Goal: Transaction & Acquisition: Purchase product/service

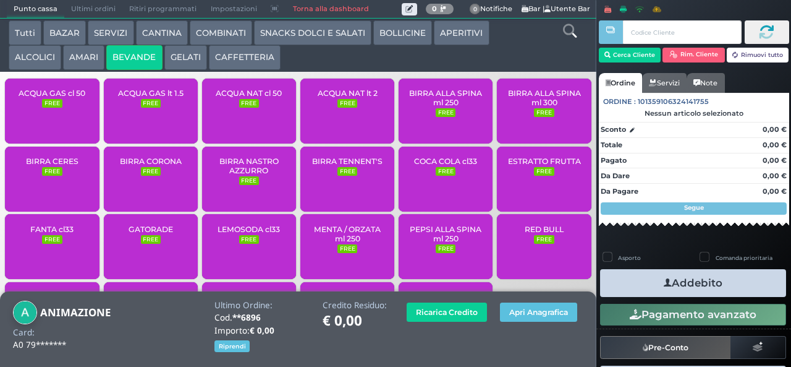
click at [239, 98] on span "ACQUA NAT cl 50" at bounding box center [249, 92] width 66 height 9
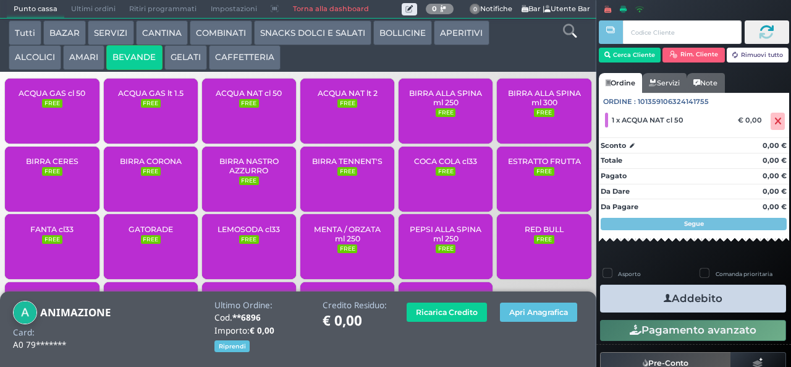
click at [648, 291] on button "Addebito" at bounding box center [693, 298] width 186 height 28
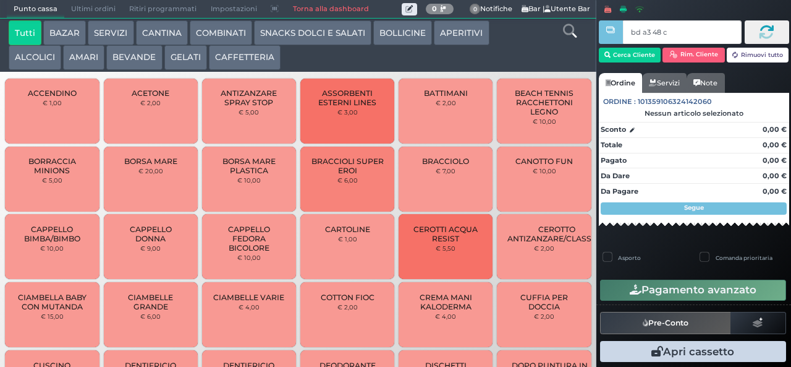
type input "bd a3 48 c3"
click at [0, 0] on div at bounding box center [0, 0] width 0 height 0
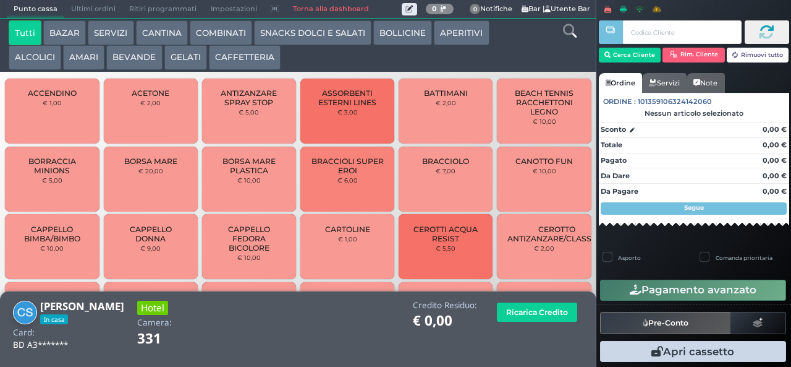
click at [143, 59] on button "BEVANDE" at bounding box center [134, 57] width 56 height 25
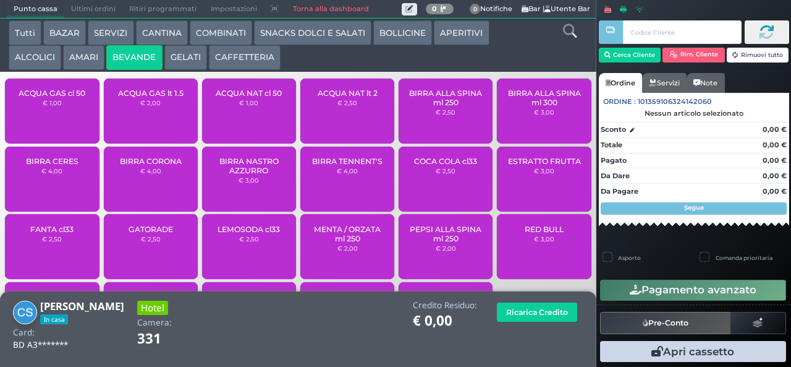
click at [258, 126] on div "ACQUA NAT cl 50 € 1,00" at bounding box center [249, 111] width 94 height 65
click at [258, 131] on div "ACQUA NAT cl 50 € 1,00" at bounding box center [249, 111] width 94 height 65
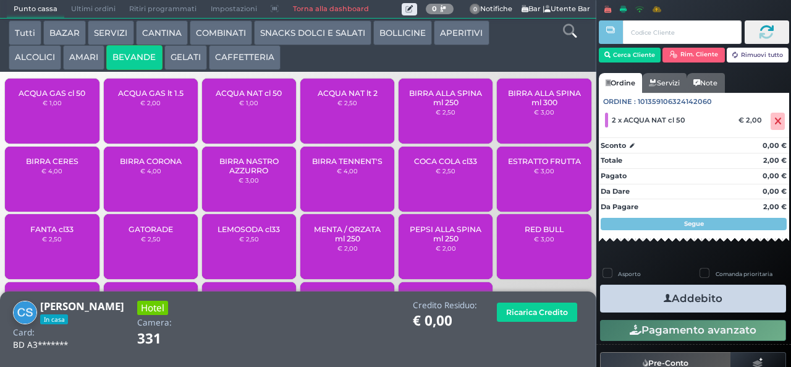
click at [664, 301] on icon "button" at bounding box center [668, 298] width 8 height 13
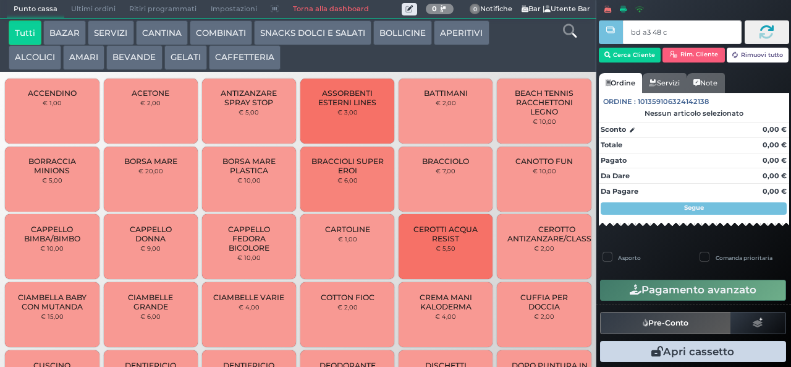
type input "bd a3 48 c3"
click at [143, 58] on button "BEVANDE" at bounding box center [134, 57] width 56 height 25
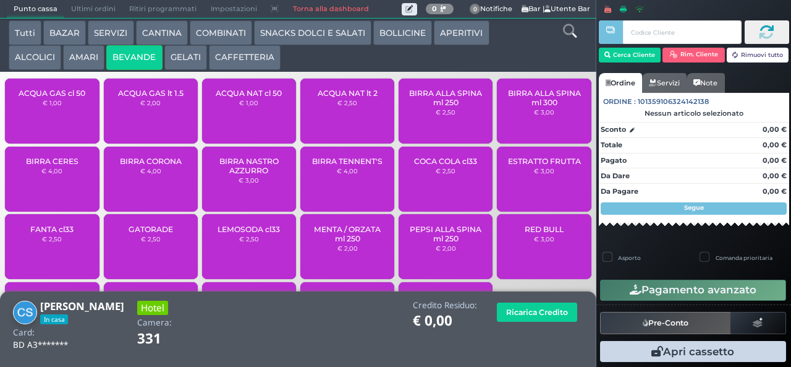
click at [354, 98] on span "ACQUA NAT lt 2" at bounding box center [348, 92] width 60 height 9
click at [356, 117] on div "ACQUA NAT lt 2 € 2,50" at bounding box center [347, 111] width 94 height 65
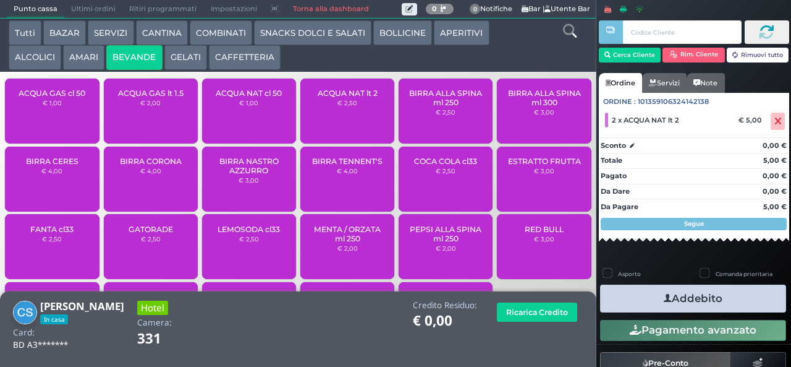
click at [664, 297] on icon "button" at bounding box center [668, 298] width 8 height 13
